Goal: Task Accomplishment & Management: Manage account settings

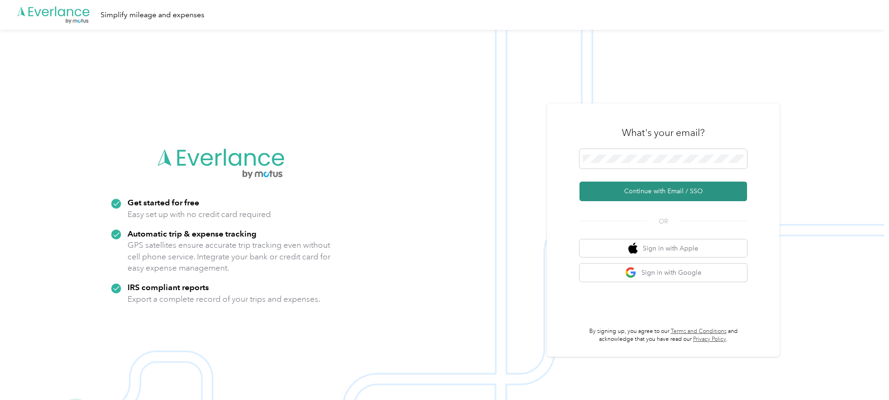
click at [665, 193] on button "Continue with Email / SSO" at bounding box center [664, 192] width 168 height 20
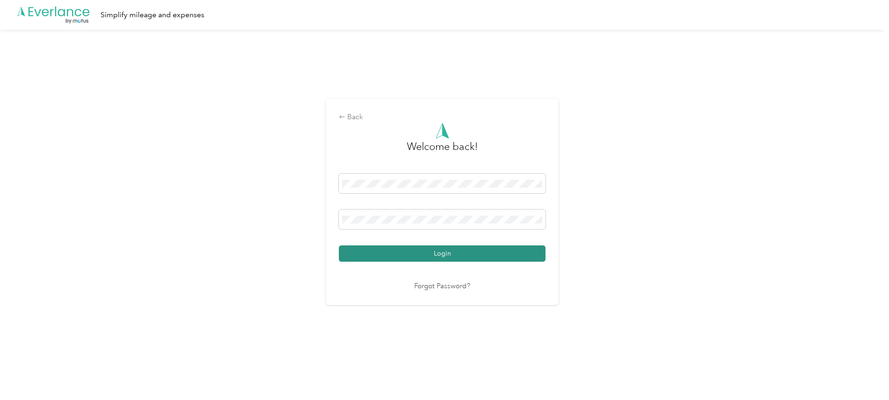
click at [446, 250] on button "Login" at bounding box center [442, 253] width 207 height 16
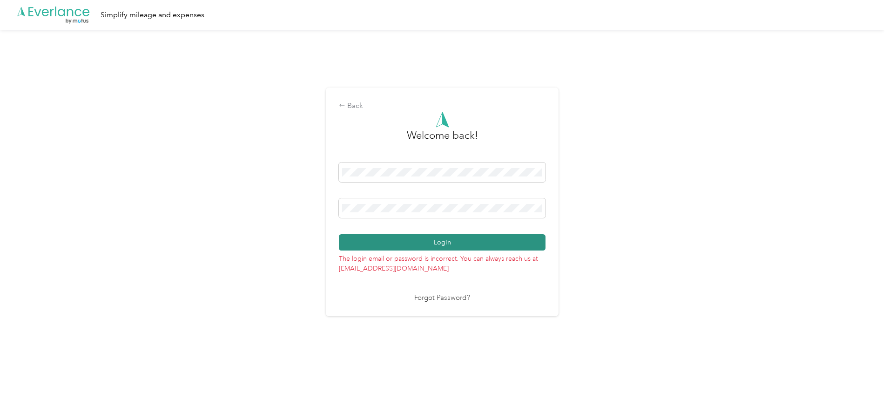
click at [446, 246] on button "Login" at bounding box center [442, 242] width 207 height 16
click at [446, 297] on link "Forgot Password?" at bounding box center [442, 298] width 56 height 11
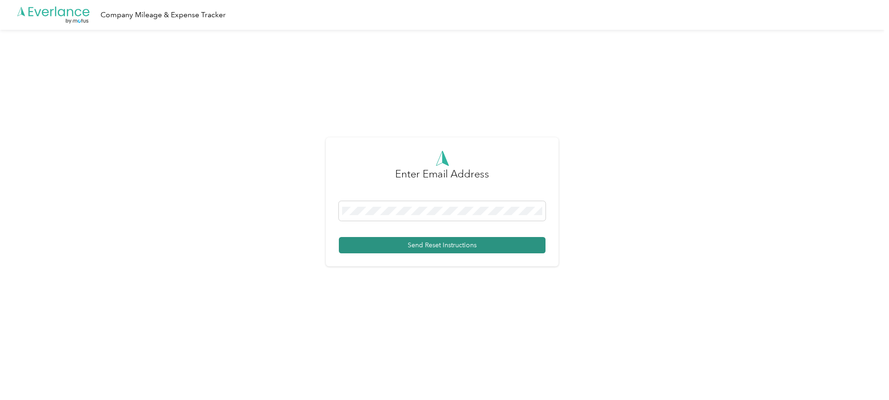
click at [446, 246] on button "Send Reset Instructions" at bounding box center [442, 245] width 207 height 16
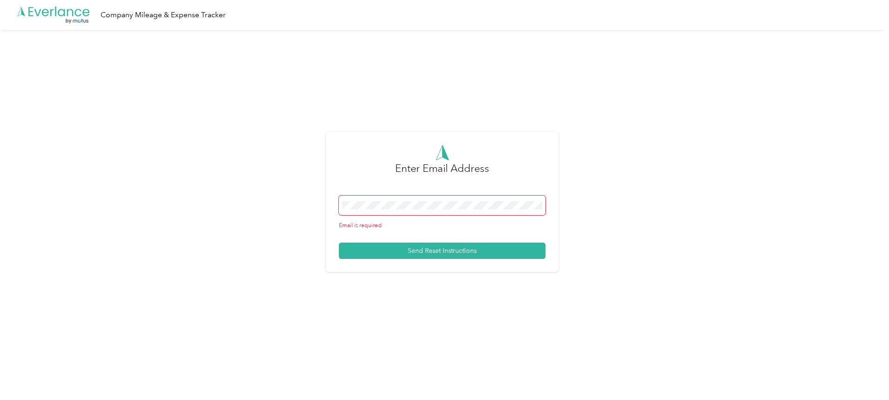
click at [402, 210] on span at bounding box center [442, 206] width 207 height 20
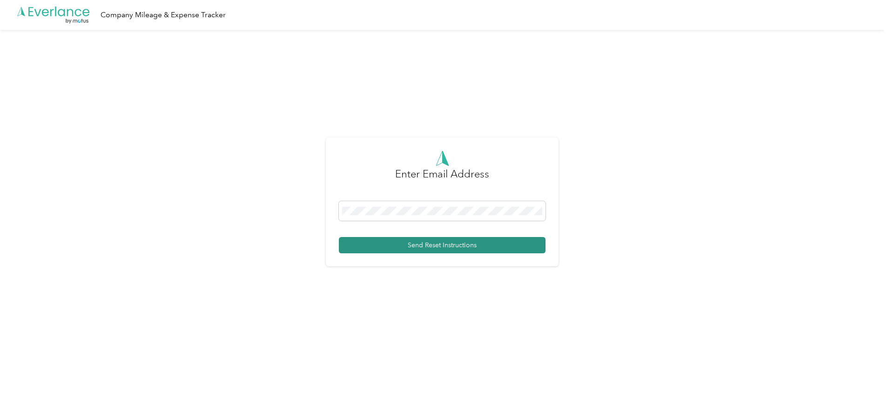
click at [395, 246] on button "Send Reset Instructions" at bounding box center [442, 245] width 207 height 16
